Goal: Navigation & Orientation: Locate item on page

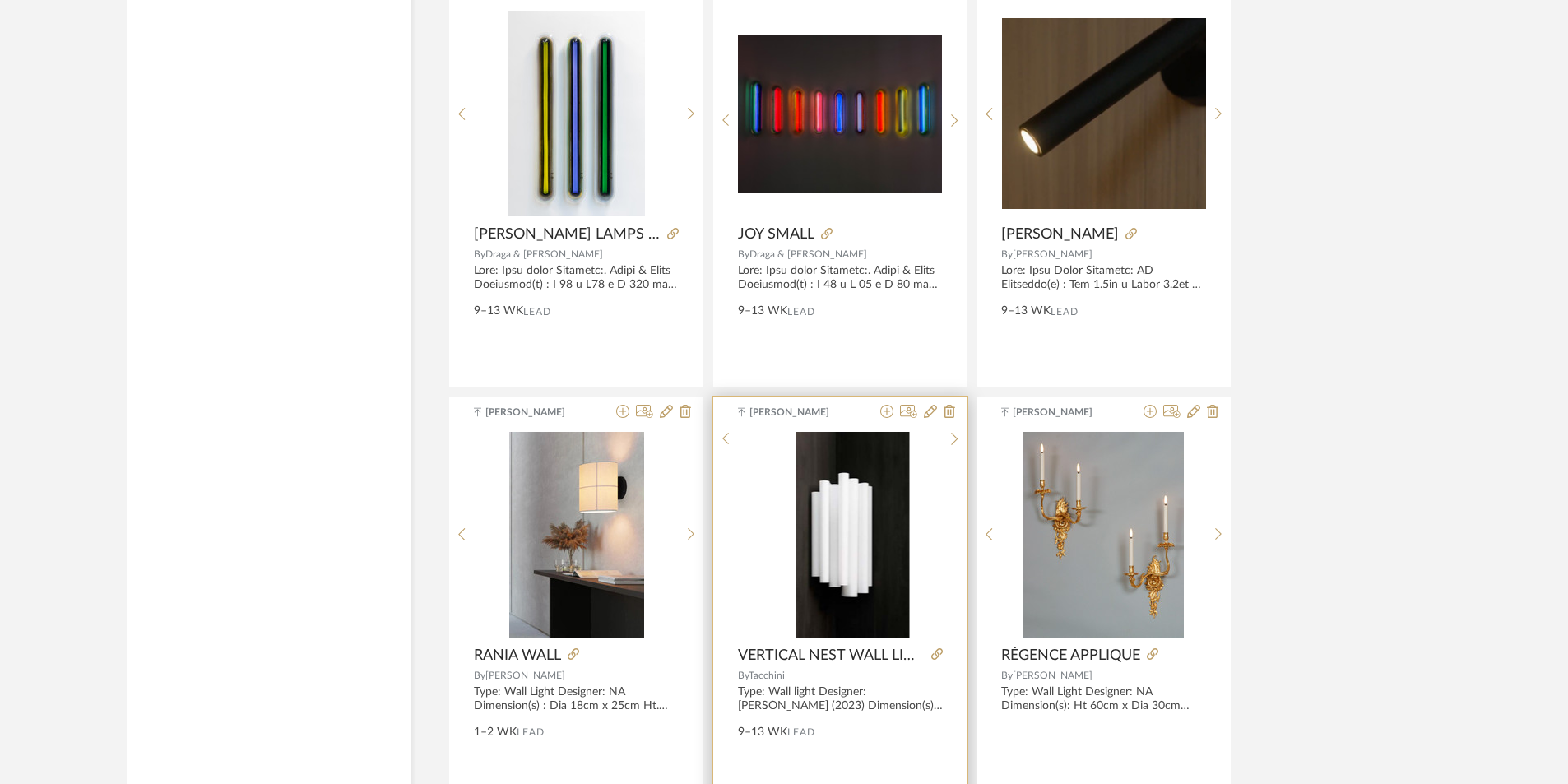
scroll to position [4525, 0]
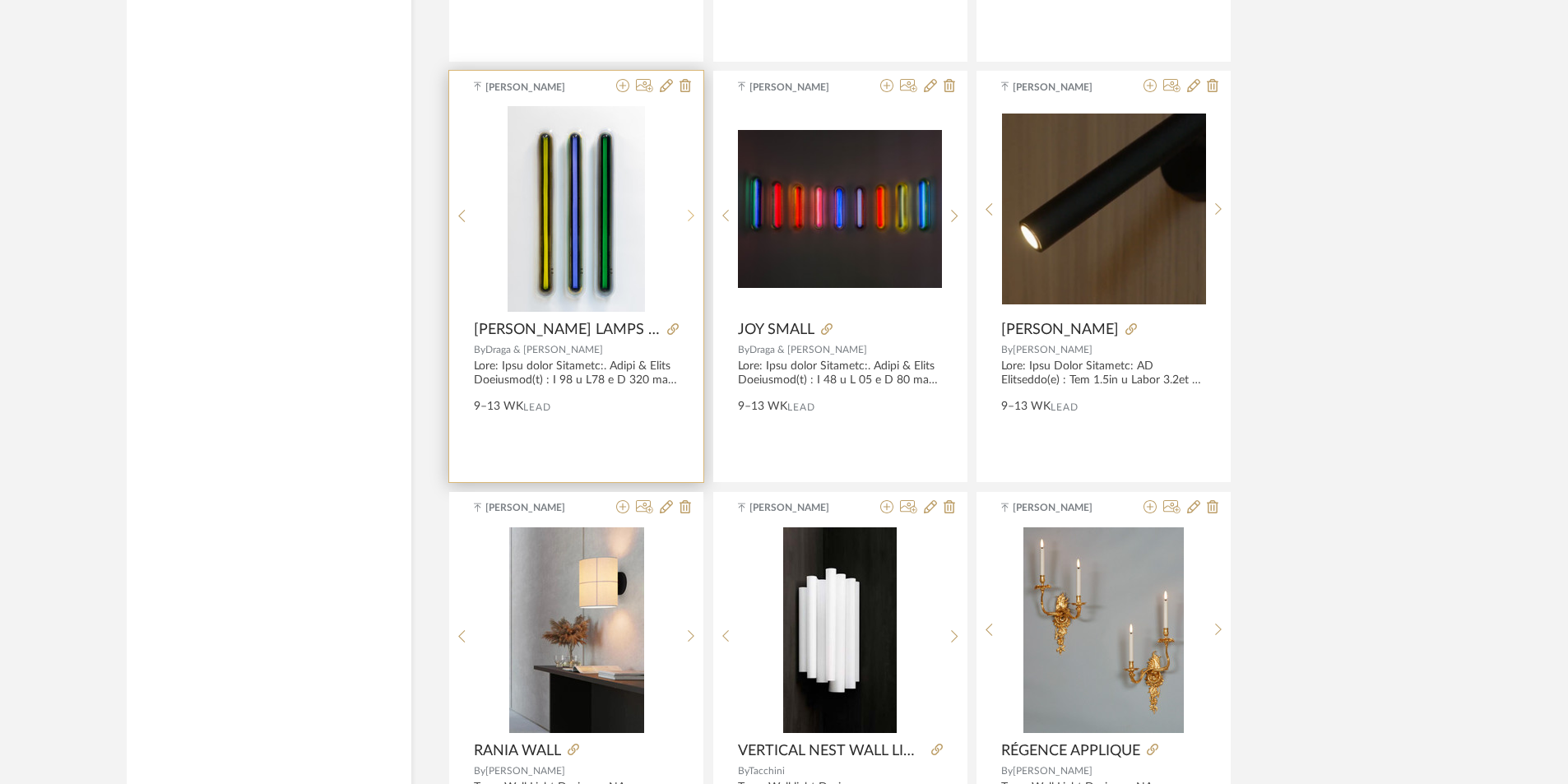
click at [686, 213] on sr-next-btn at bounding box center [692, 215] width 26 height 14
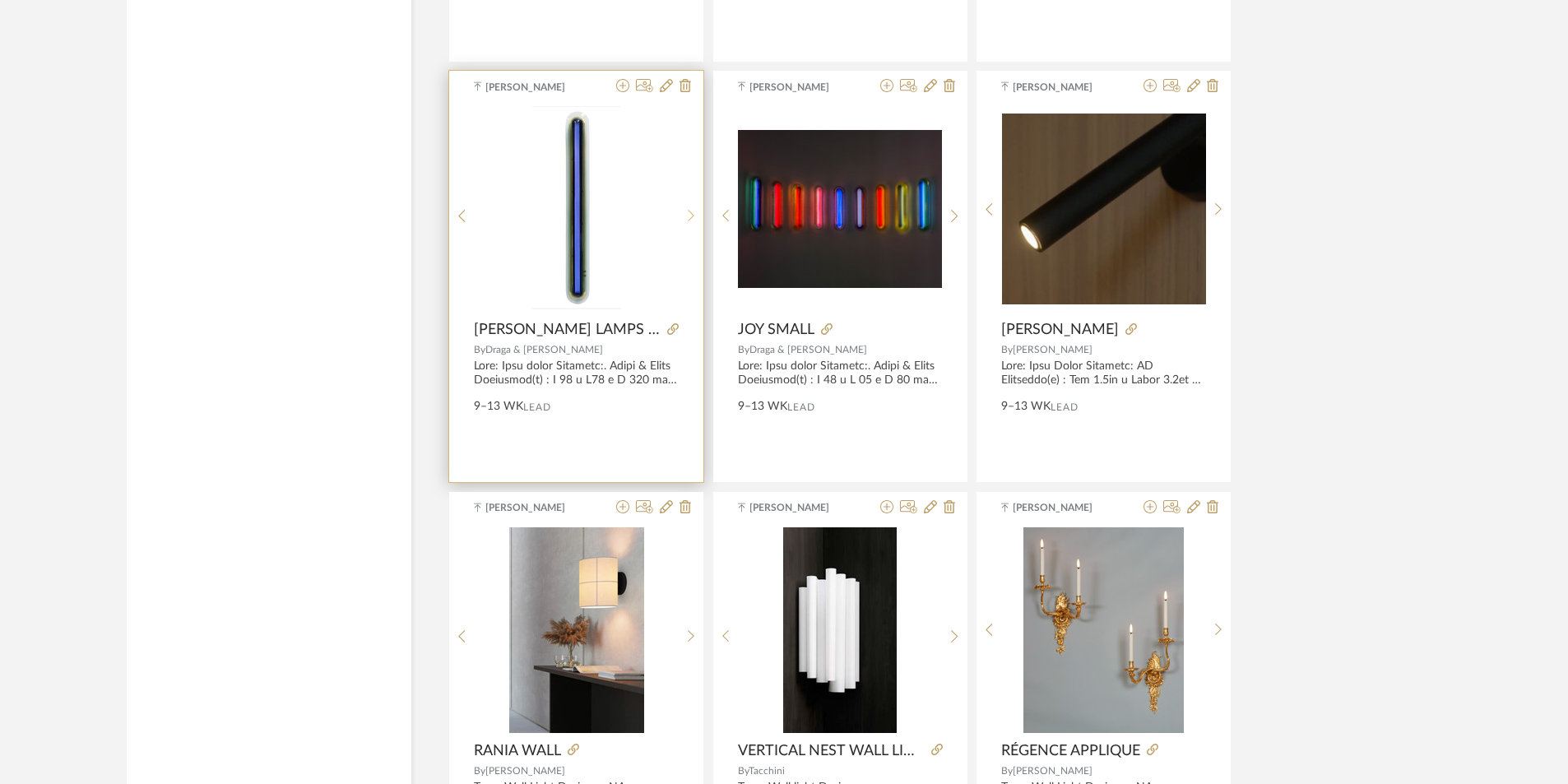
click at [682, 218] on sr-next-btn at bounding box center [692, 215] width 26 height 14
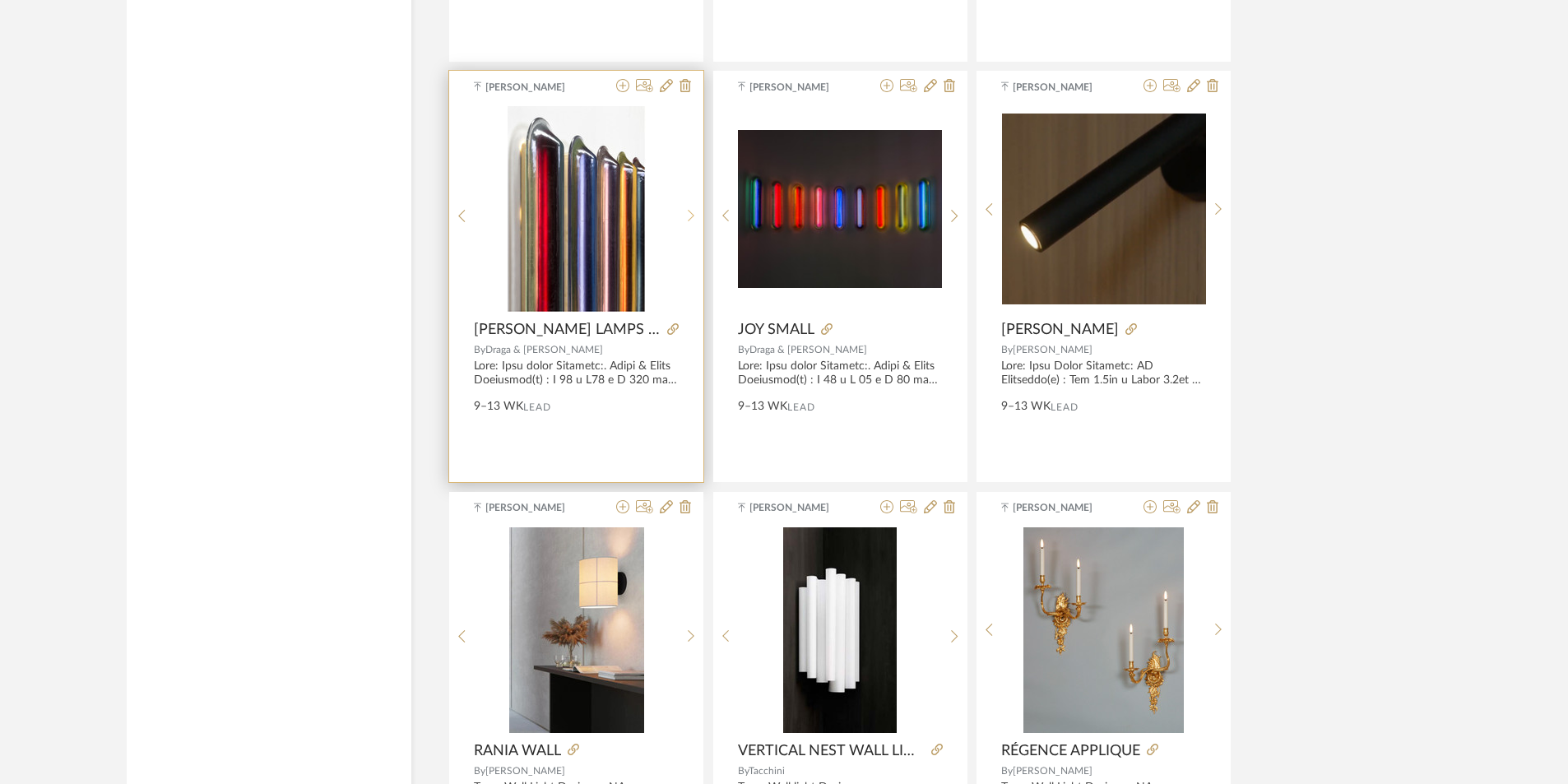
click at [682, 218] on sr-next-btn at bounding box center [692, 215] width 26 height 14
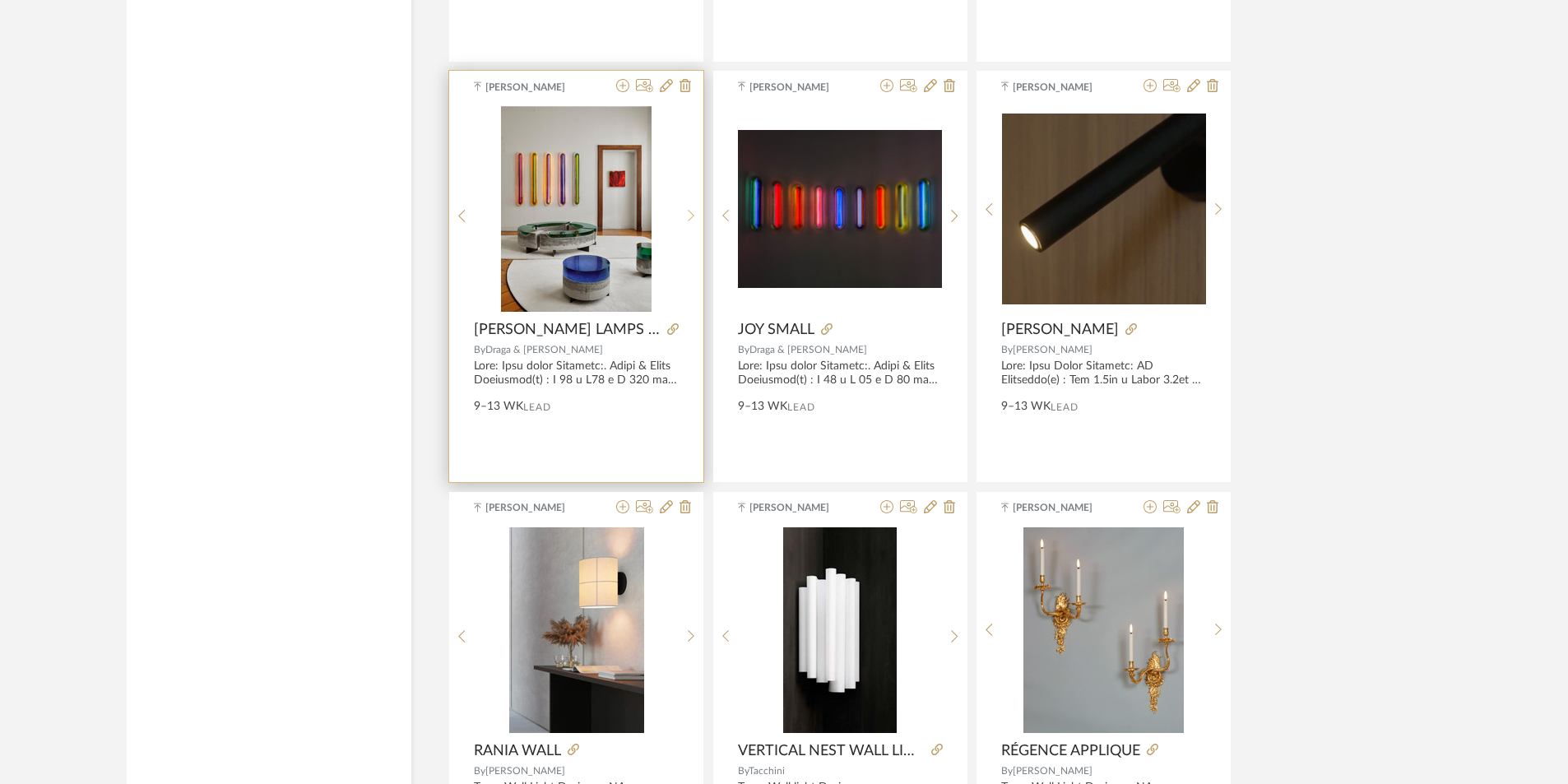
click at [682, 218] on sr-next-btn at bounding box center [692, 215] width 26 height 14
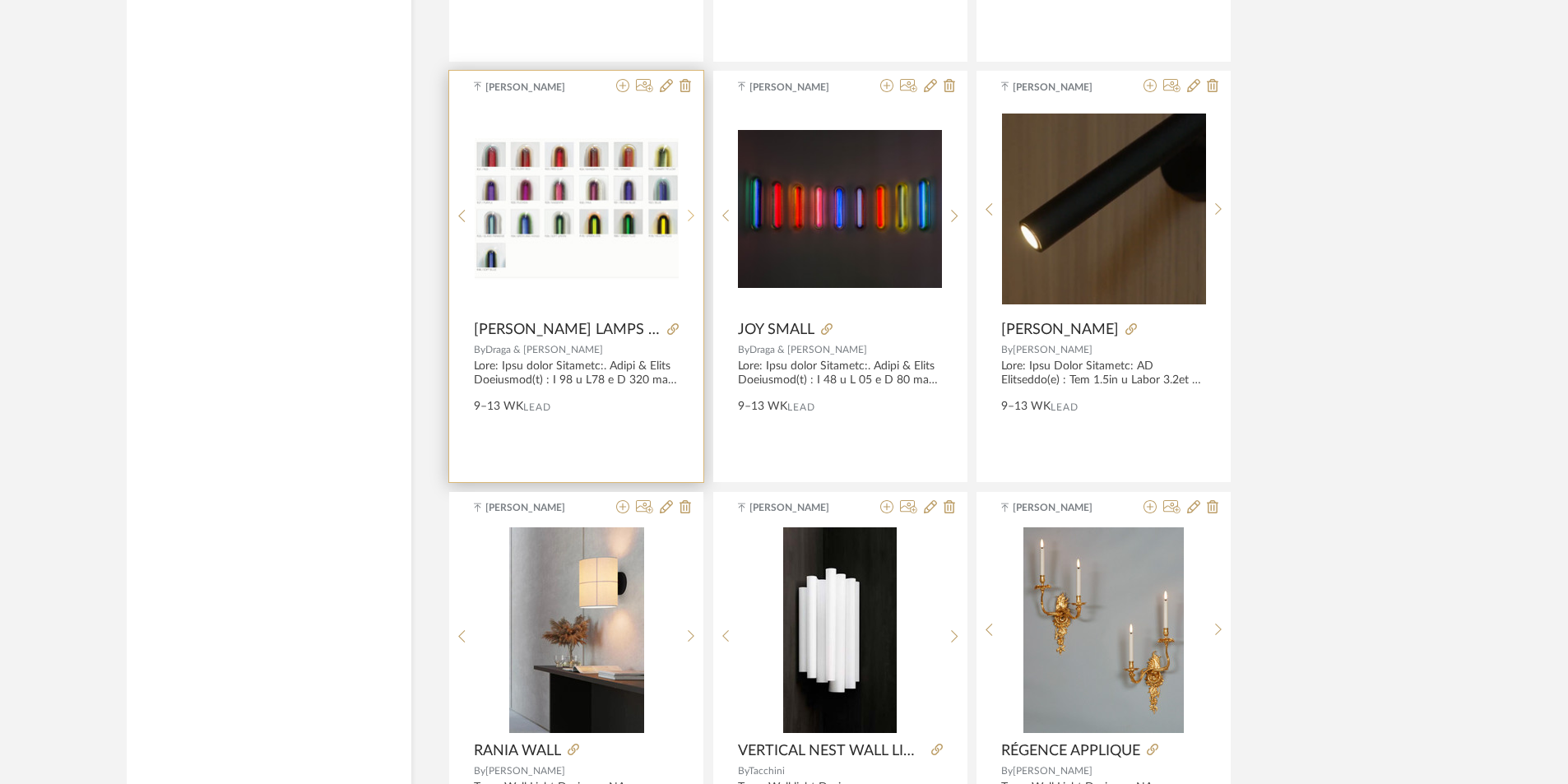
click at [682, 218] on sr-next-btn at bounding box center [692, 215] width 26 height 14
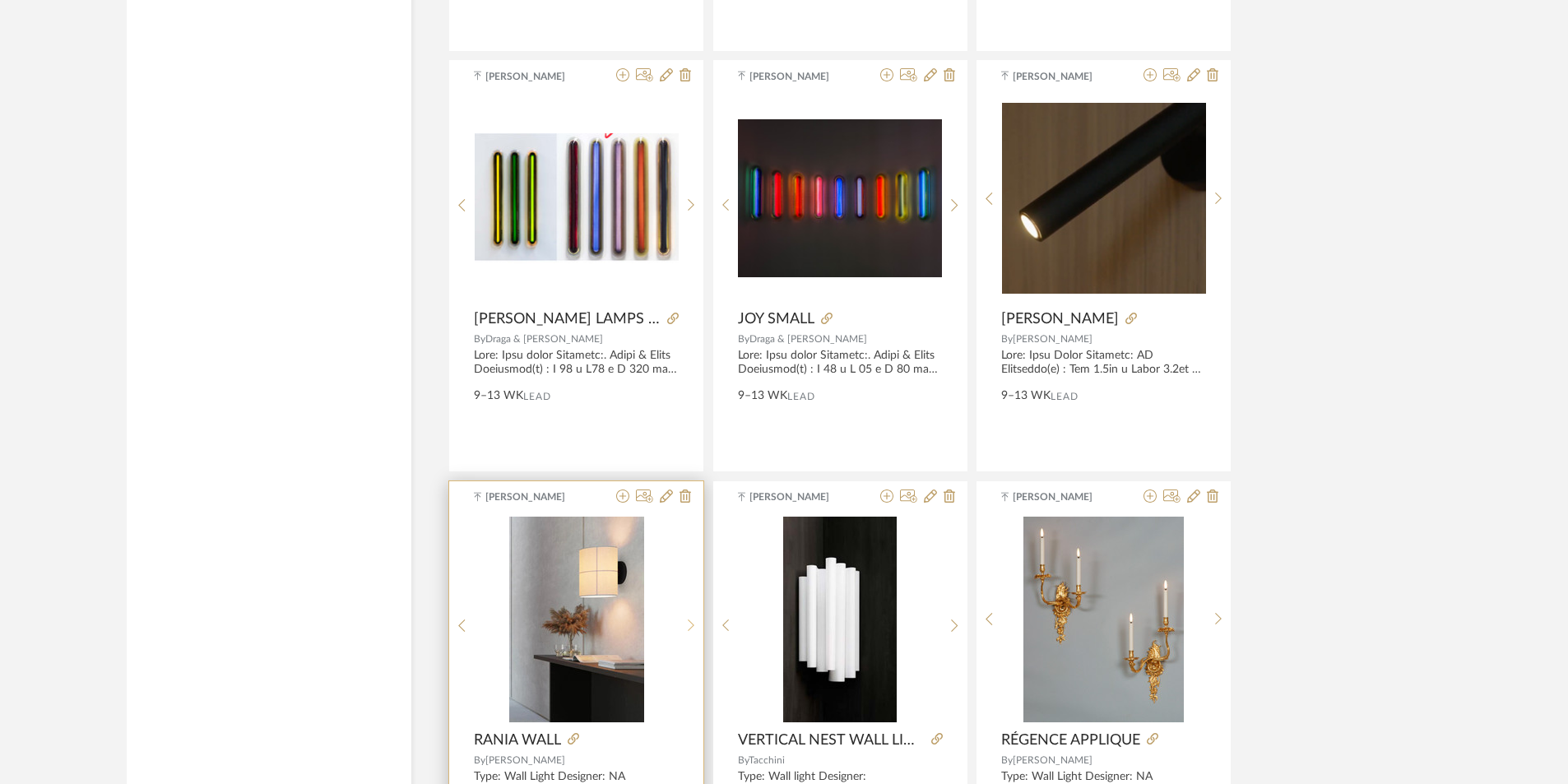
scroll to position [4690, 0]
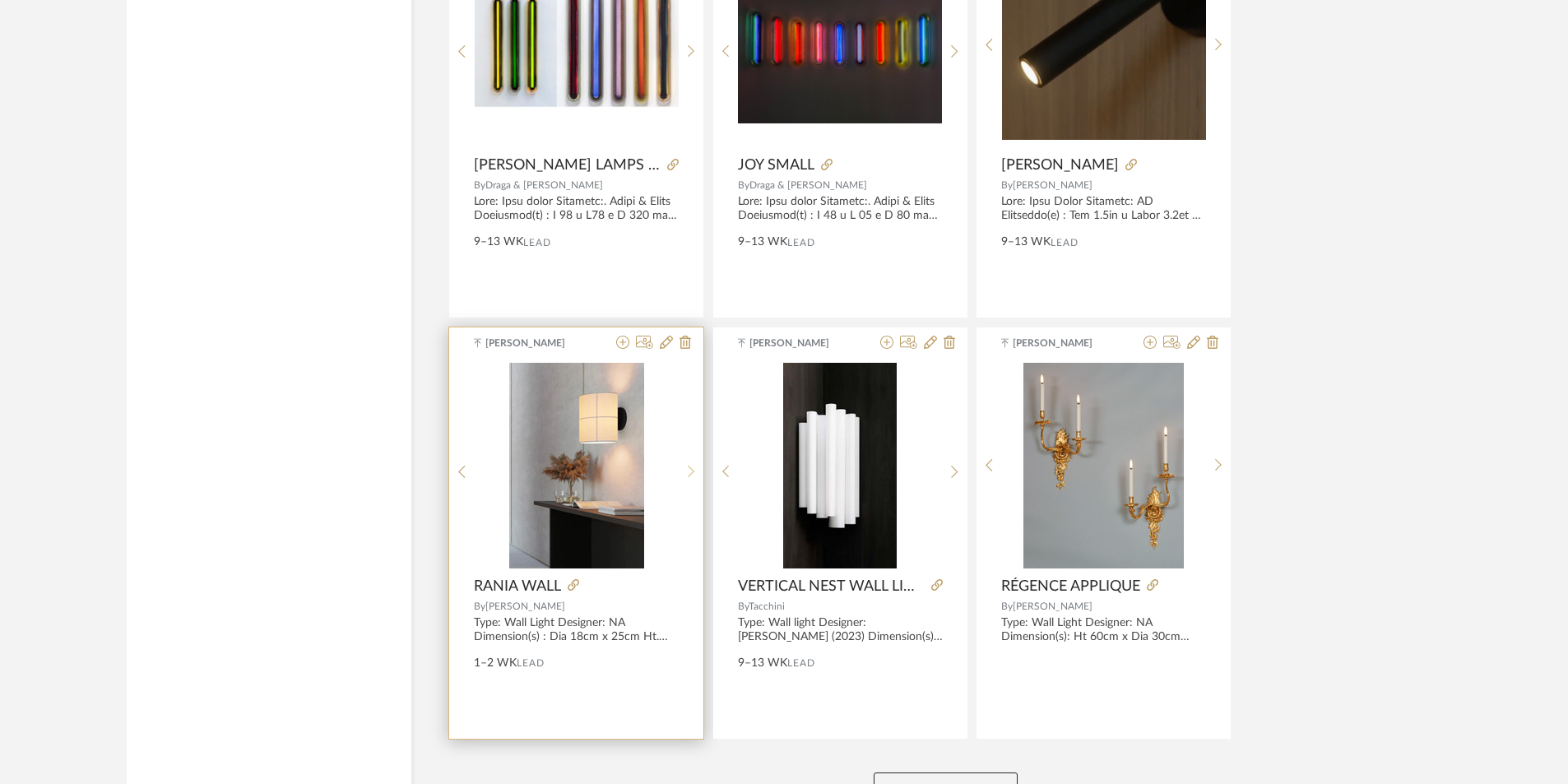
click at [692, 481] on div at bounding box center [692, 472] width 26 height 218
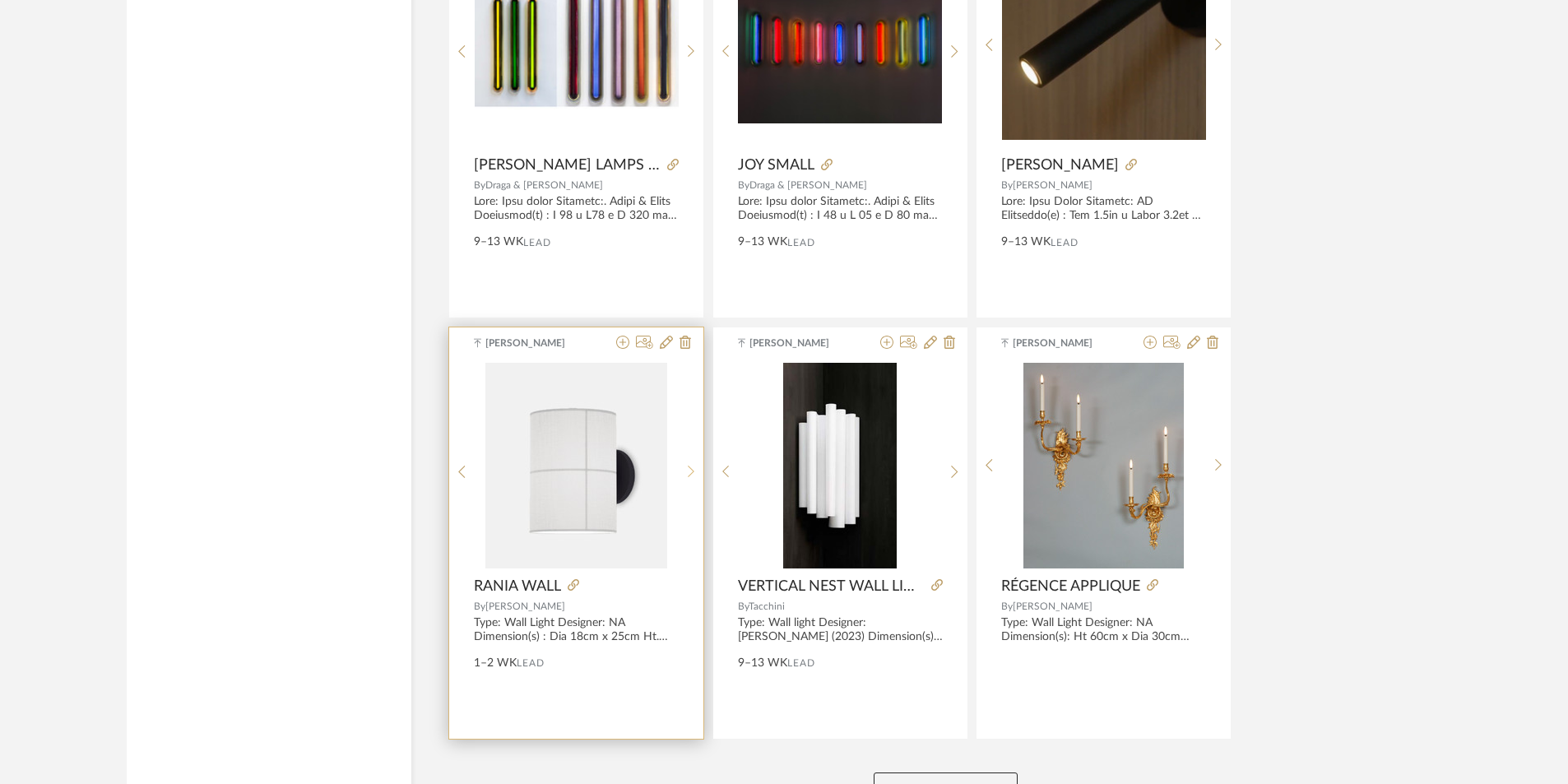
click at [692, 481] on div at bounding box center [692, 472] width 26 height 218
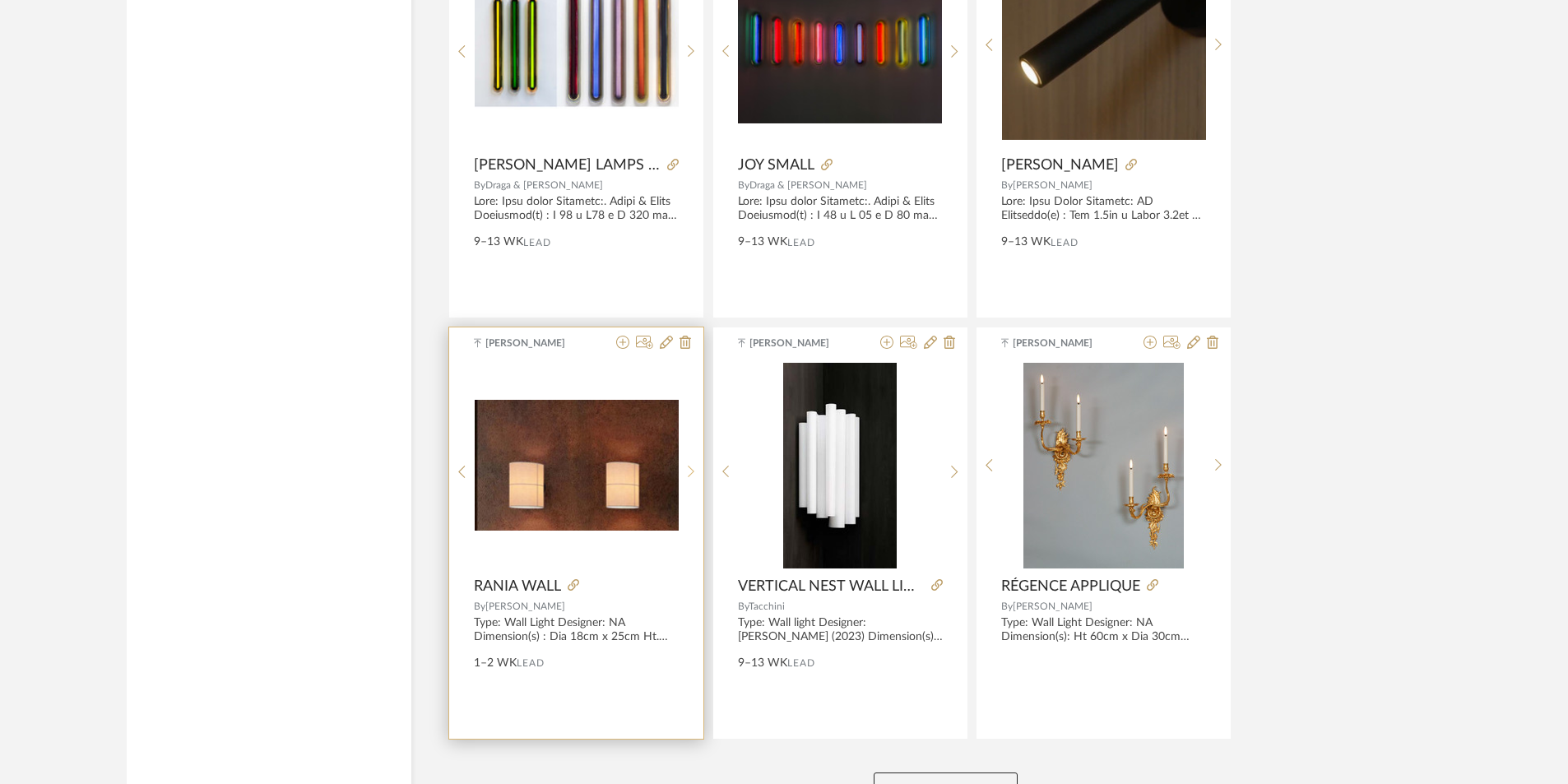
click at [693, 481] on div at bounding box center [692, 472] width 26 height 218
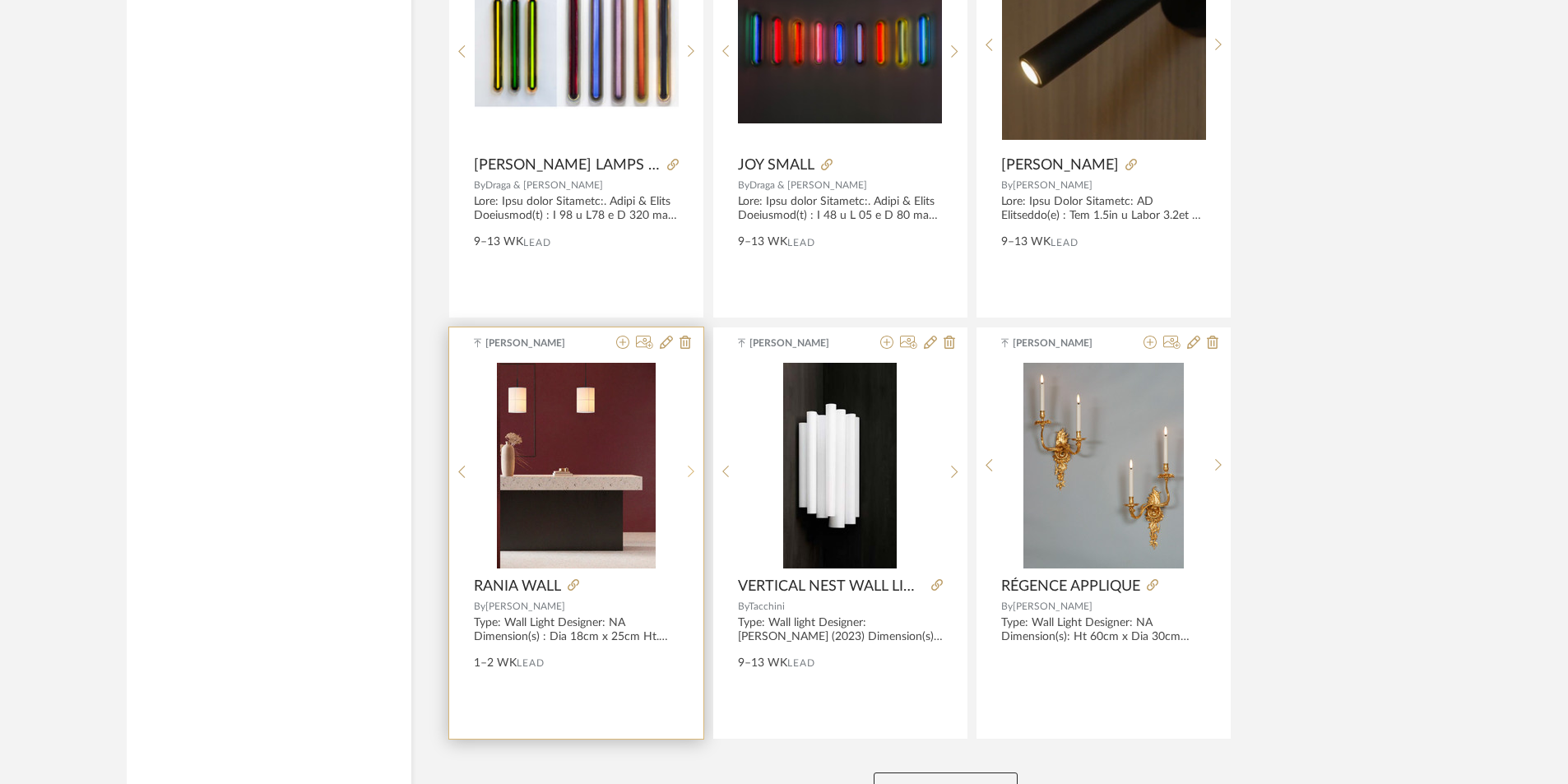
click at [693, 481] on div at bounding box center [692, 472] width 26 height 218
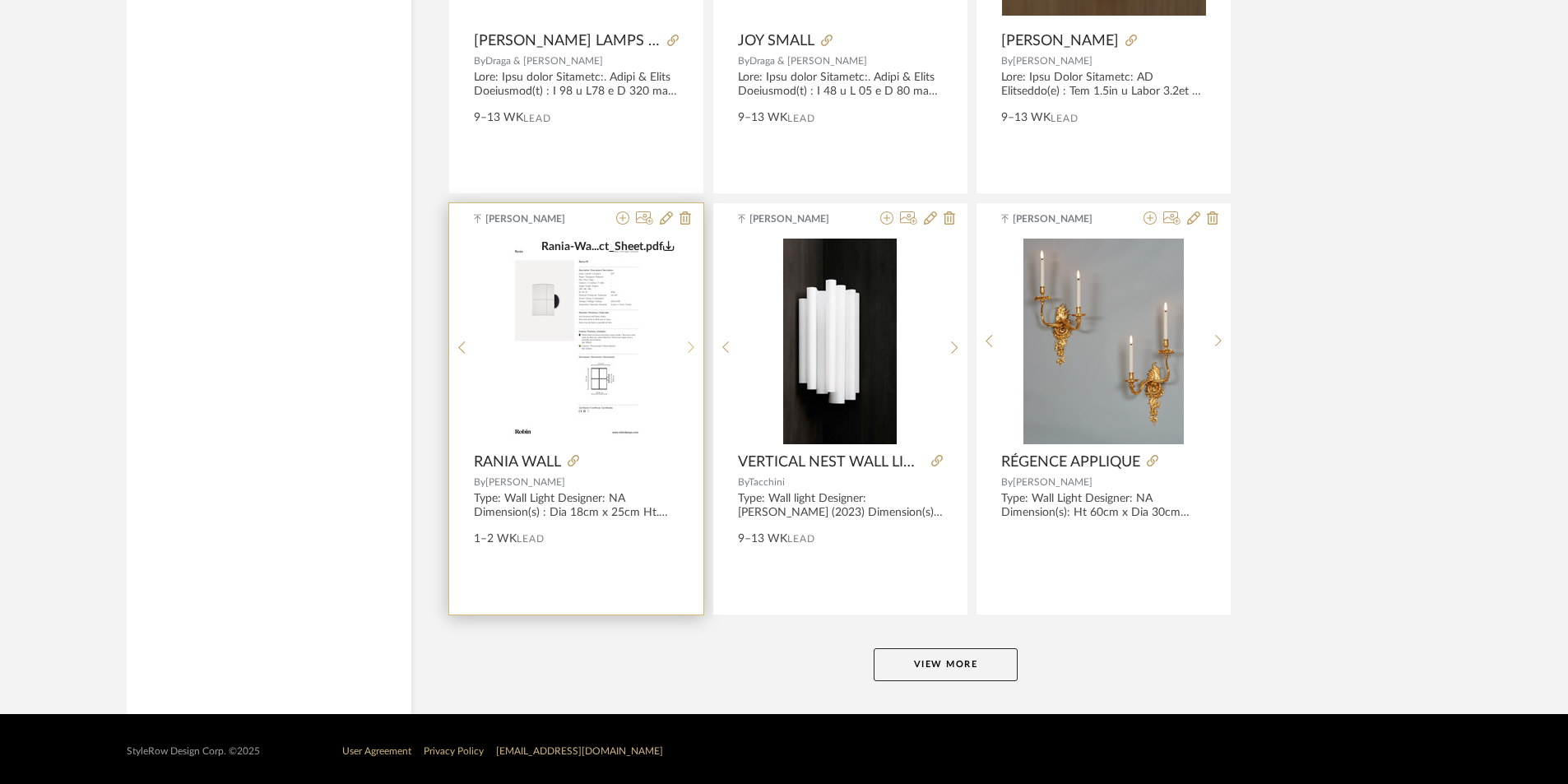
scroll to position [4820, 0]
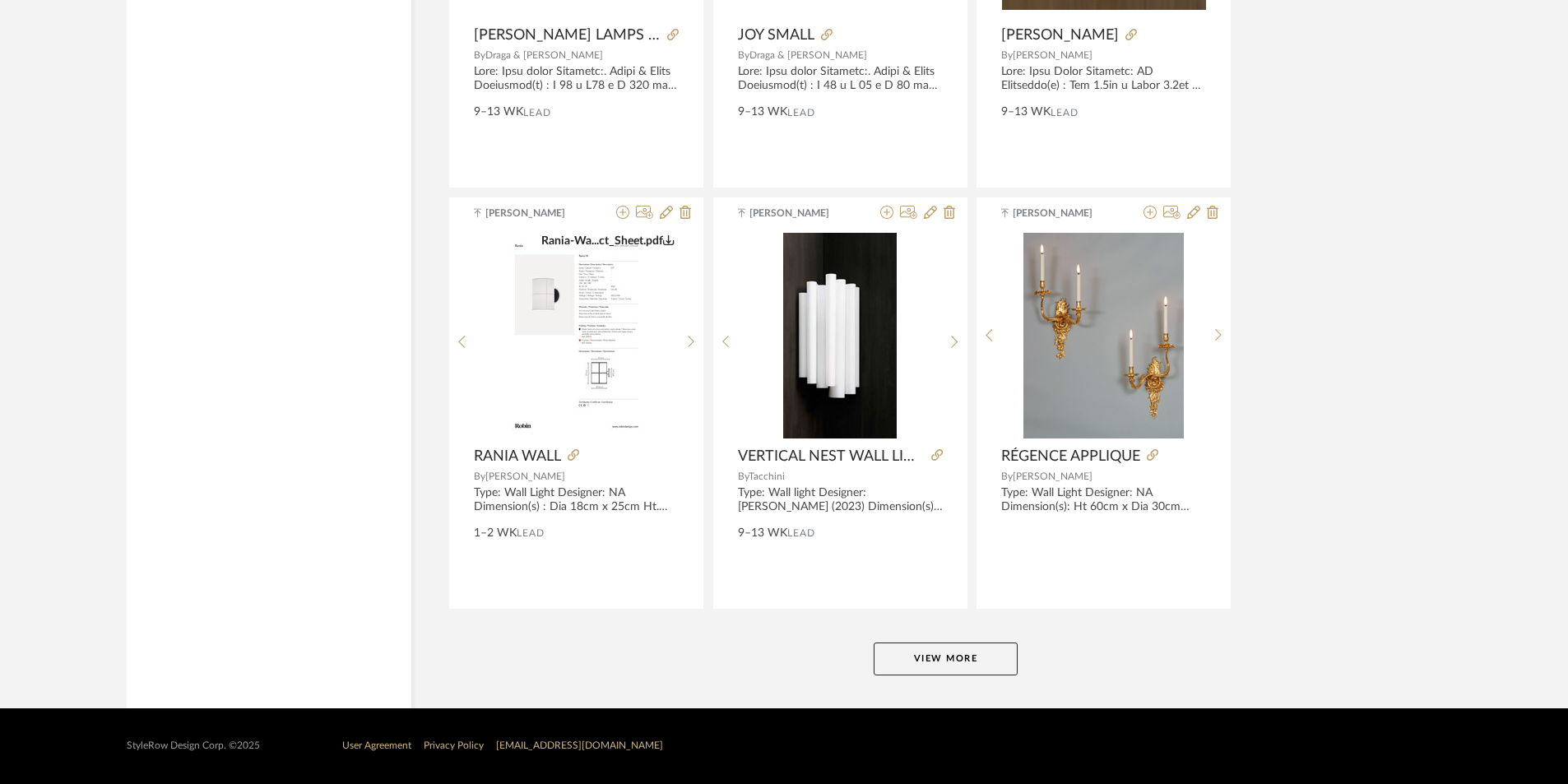
click at [914, 654] on button "View More" at bounding box center [945, 658] width 144 height 32
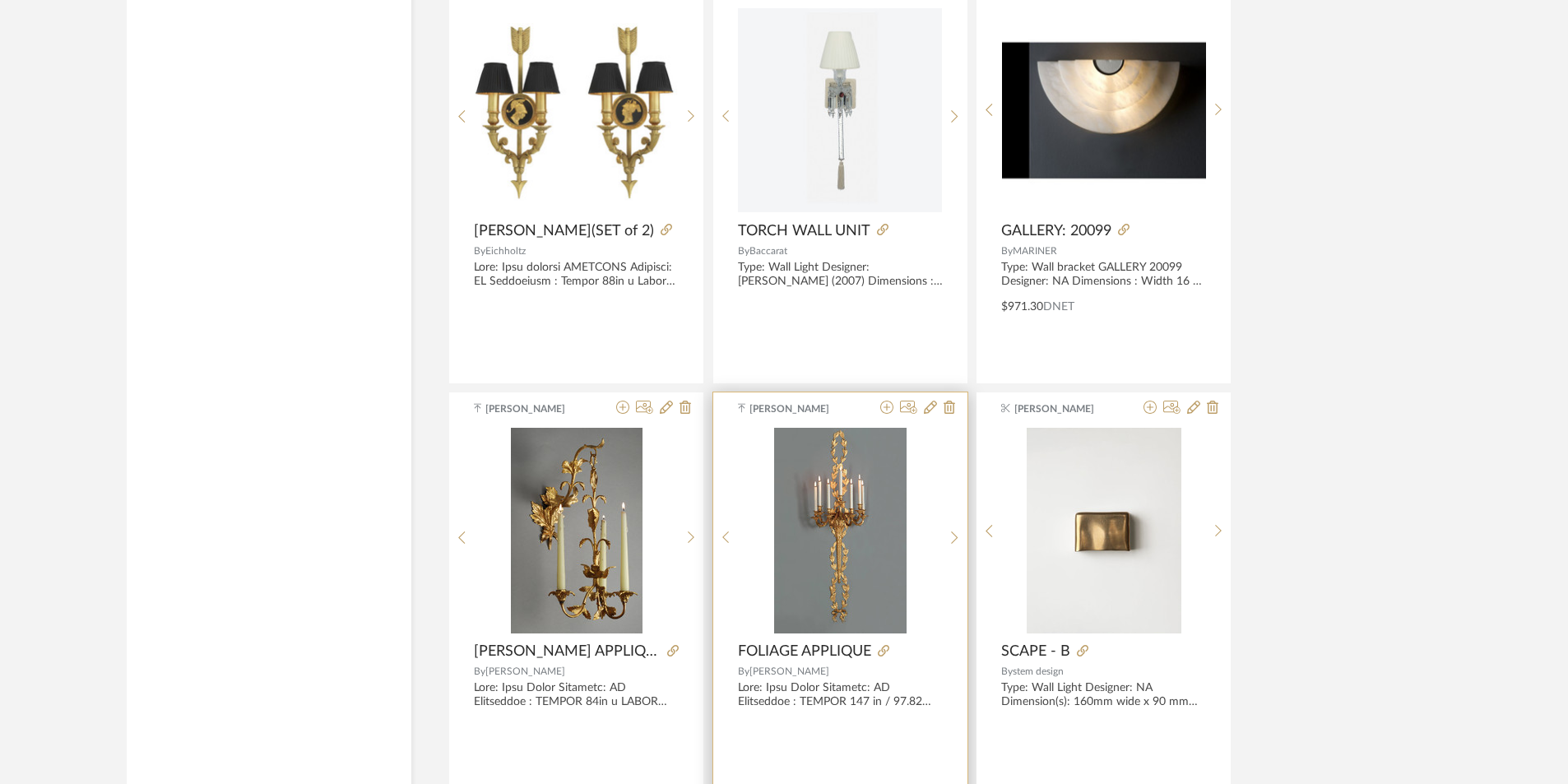
scroll to position [7141, 0]
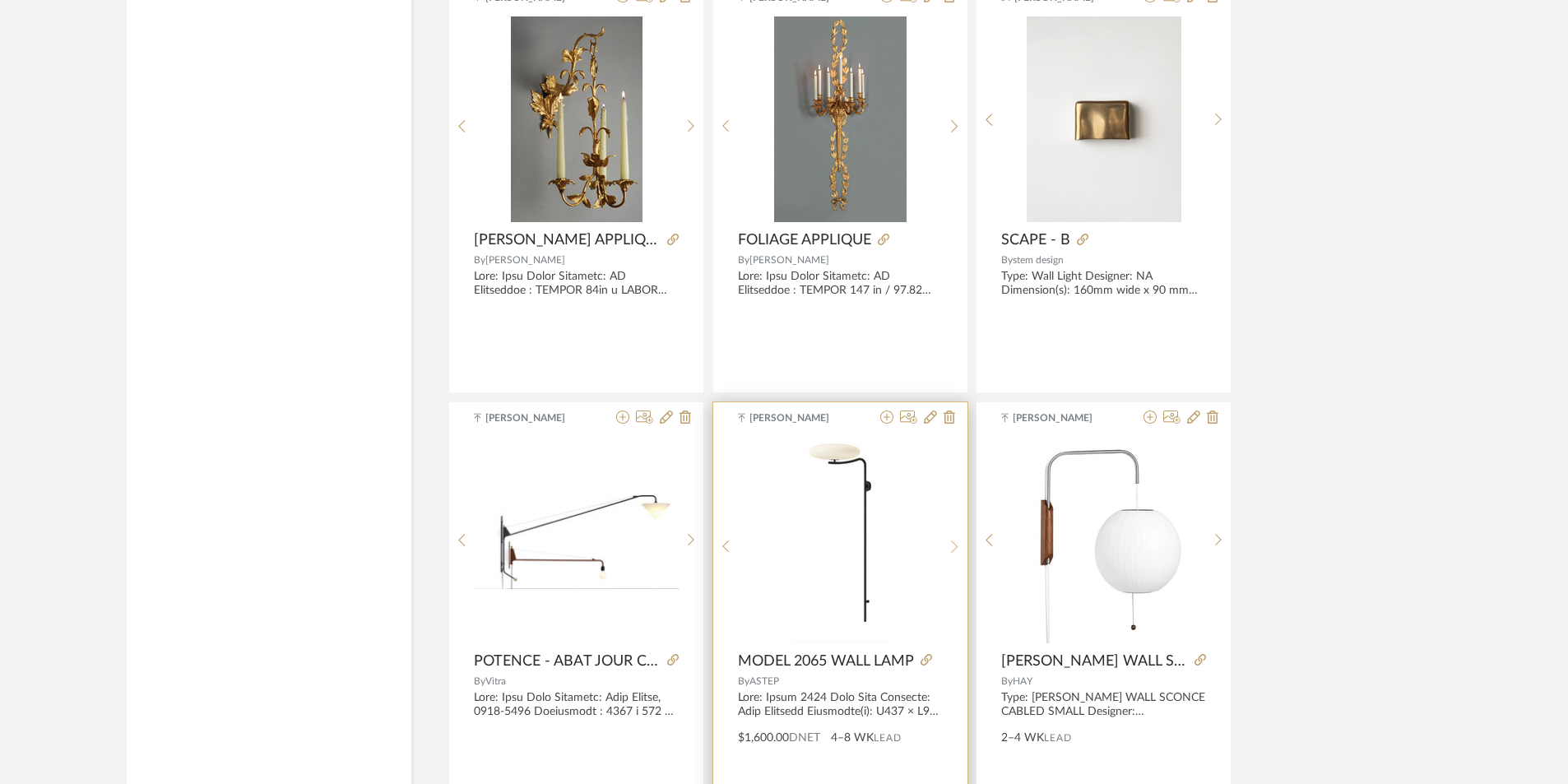
click at [960, 538] on div at bounding box center [955, 547] width 26 height 218
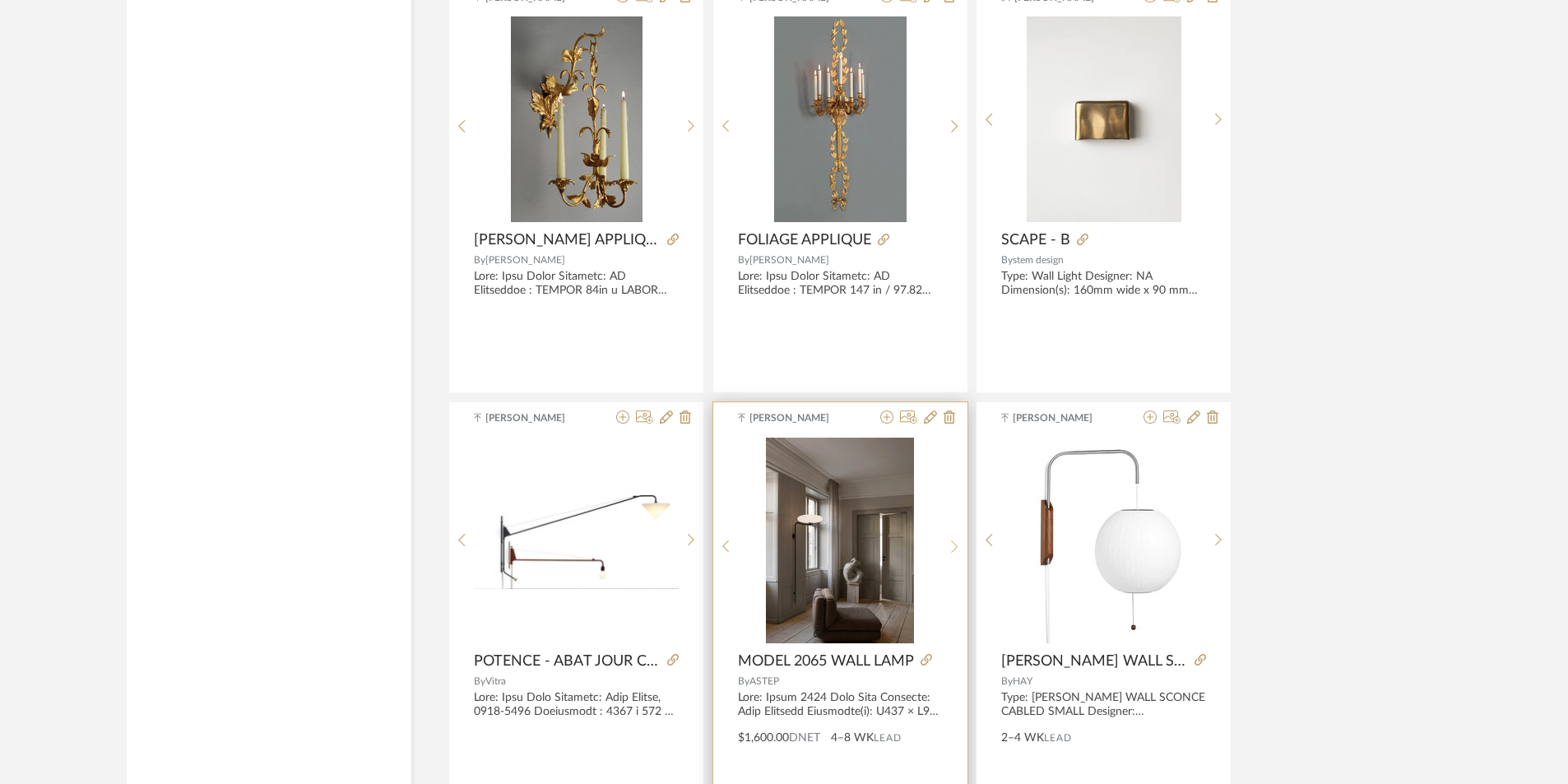
click at [960, 538] on div at bounding box center [955, 547] width 26 height 218
